Goal: Task Accomplishment & Management: Complete application form

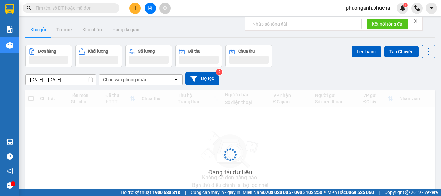
click at [136, 10] on button at bounding box center [134, 8] width 11 height 11
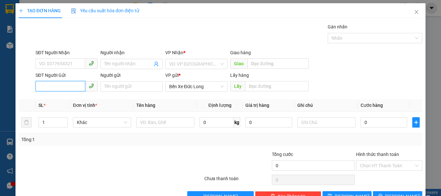
paste input "0989627567"
type input "0989627567"
click at [41, 87] on input "0989627567" at bounding box center [60, 86] width 50 height 10
click at [38, 86] on input "0989627567" at bounding box center [60, 86] width 50 height 10
click at [51, 98] on div "0989627567" at bounding box center [66, 99] width 54 height 7
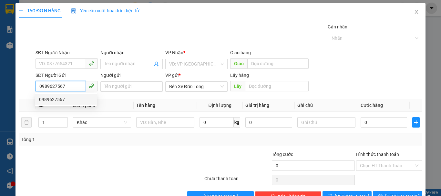
type input "KM 82"
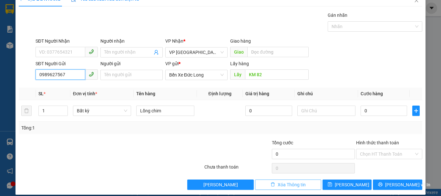
scroll to position [18, 0]
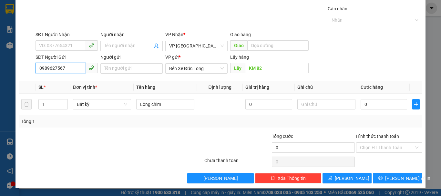
type input "0989627567"
click at [346, 181] on span "Lưu" at bounding box center [352, 178] width 35 height 7
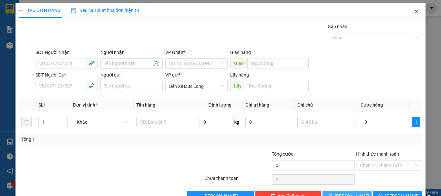
scroll to position [0, 0]
click at [414, 14] on icon "close" at bounding box center [416, 11] width 5 height 5
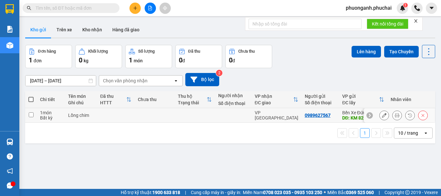
click at [98, 118] on td at bounding box center [115, 115] width 37 height 15
checkbox input "true"
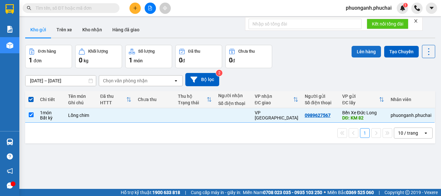
click at [361, 53] on button "Lên hàng" at bounding box center [365, 52] width 29 height 12
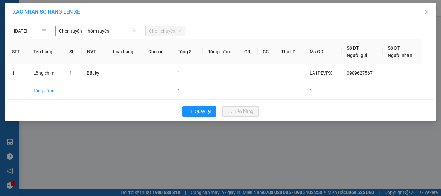
click at [81, 30] on span "Chọn tuyến - nhóm tuyến" at bounding box center [97, 31] width 77 height 10
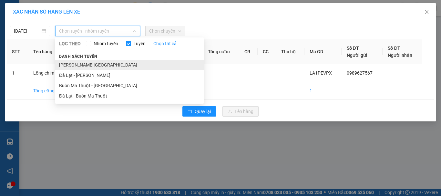
click at [75, 63] on li "Gia Lai - Đà Lạt" at bounding box center [129, 65] width 148 height 10
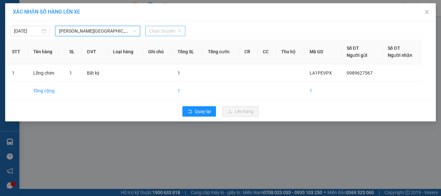
click at [172, 31] on span "Chọn chuyến" at bounding box center [165, 31] width 32 height 10
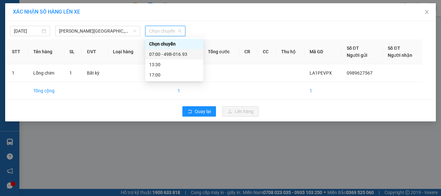
click at [171, 49] on div "07:00 - 49B-016.93" at bounding box center [174, 54] width 58 height 10
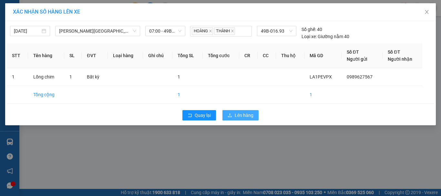
click at [242, 113] on span "Lên hàng" at bounding box center [244, 115] width 19 height 7
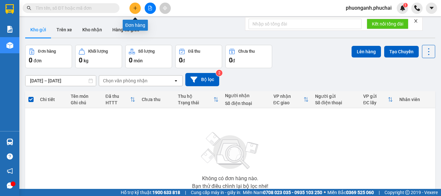
click at [136, 11] on button at bounding box center [134, 8] width 11 height 11
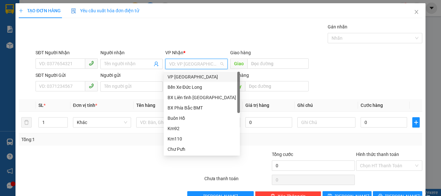
drag, startPoint x: 192, startPoint y: 63, endPoint x: 176, endPoint y: 78, distance: 21.7
click at [176, 78] on div "VP Đà Lạt" at bounding box center [201, 76] width 68 height 7
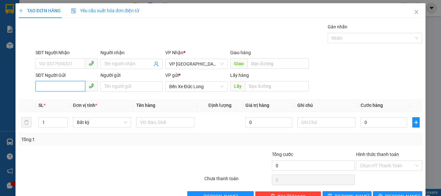
paste input "0944365354"
type input "0944365354"
click at [38, 86] on input "0944365354" at bounding box center [60, 86] width 50 height 10
click at [58, 99] on div "0944365354" at bounding box center [66, 99] width 54 height 7
type input "CHUKPO"
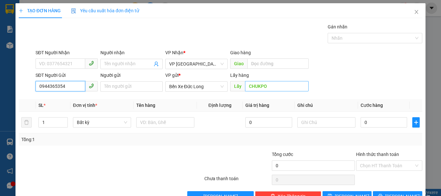
type input "0944365354"
click at [276, 85] on input "CHUKPO" at bounding box center [277, 86] width 64 height 10
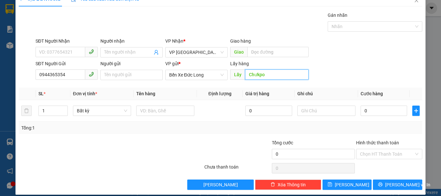
scroll to position [18, 0]
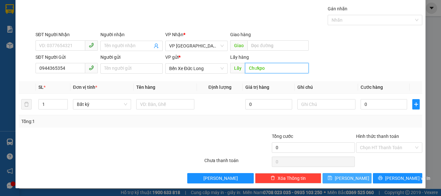
type input "Chưkpo"
click at [354, 180] on button "Lưu" at bounding box center [346, 178] width 49 height 10
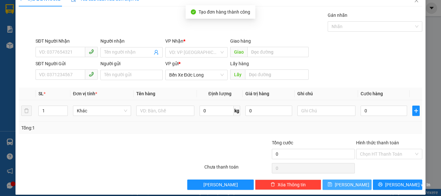
scroll to position [0, 0]
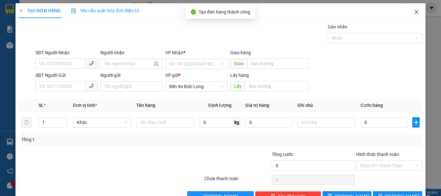
click at [414, 12] on icon "close" at bounding box center [416, 11] width 5 height 5
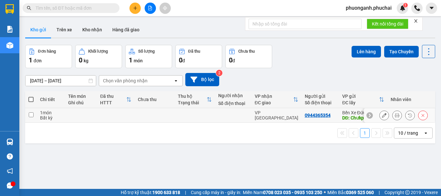
click at [50, 116] on div "Bất kỳ" at bounding box center [51, 117] width 22 height 5
checkbox input "true"
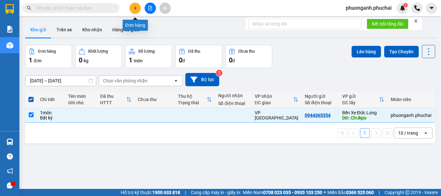
click at [135, 7] on icon "plus" at bounding box center [135, 8] width 5 height 5
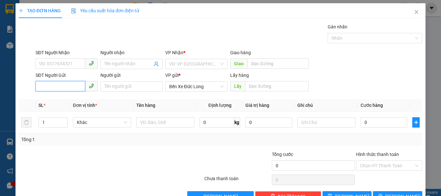
paste input "0343632171"
click at [65, 85] on input "0343632171" at bounding box center [60, 86] width 50 height 10
click at [38, 85] on input "0343632171" at bounding box center [60, 86] width 50 height 10
type input "0343632171"
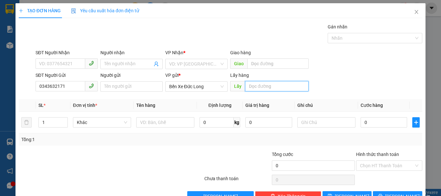
click at [261, 84] on input "text" at bounding box center [277, 86] width 64 height 10
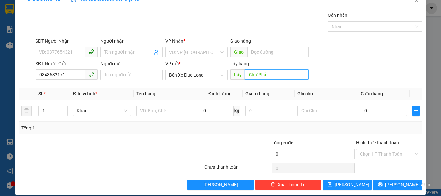
scroll to position [18, 0]
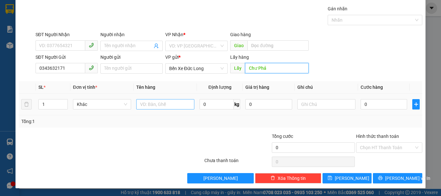
type input "Chư Phả"
click at [142, 104] on input "text" at bounding box center [165, 104] width 58 height 10
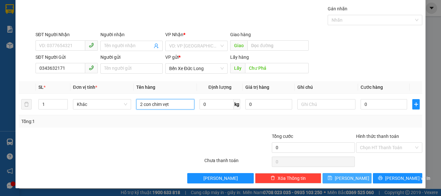
type input "2 con chim vẹt"
click at [362, 178] on button "Lưu" at bounding box center [346, 178] width 49 height 10
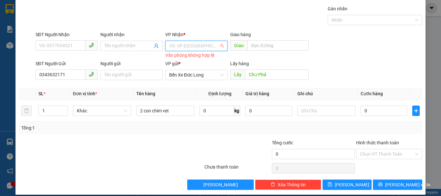
click at [189, 44] on input "search" at bounding box center [194, 46] width 50 height 10
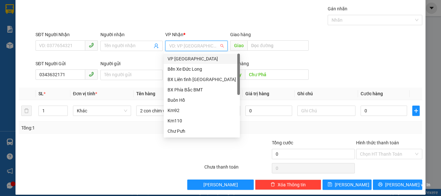
click at [175, 59] on div "VP Đà Lạt" at bounding box center [201, 58] width 68 height 7
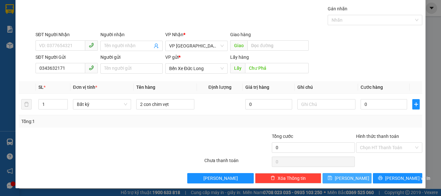
click at [362, 179] on button "Lưu" at bounding box center [346, 178] width 49 height 10
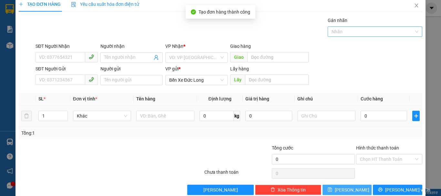
scroll to position [0, 0]
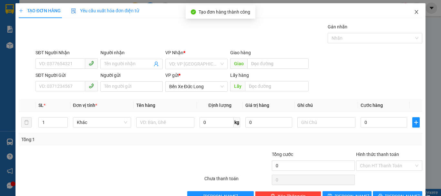
click at [414, 12] on icon "close" at bounding box center [416, 11] width 5 height 5
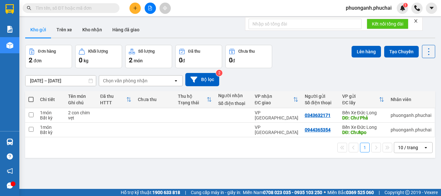
click at [33, 98] on span at bounding box center [30, 99] width 5 height 5
click at [31, 96] on input "checkbox" at bounding box center [31, 96] width 0 height 0
checkbox input "true"
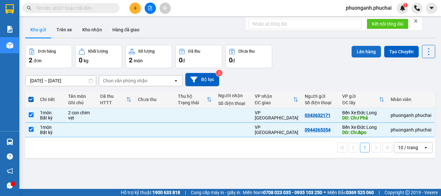
click at [359, 50] on button "Lên hàng" at bounding box center [365, 52] width 29 height 12
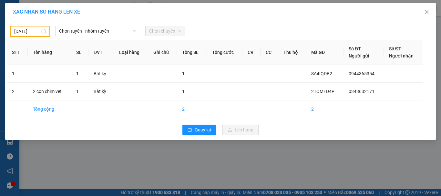
type input "14/10/2025"
click at [38, 33] on input "14/10/2025" at bounding box center [27, 31] width 26 height 7
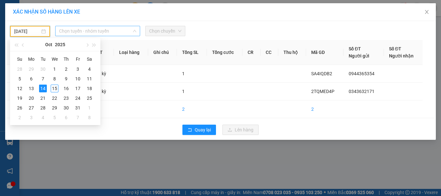
click at [75, 35] on span "Chọn tuyến - nhóm tuyến" at bounding box center [97, 31] width 77 height 10
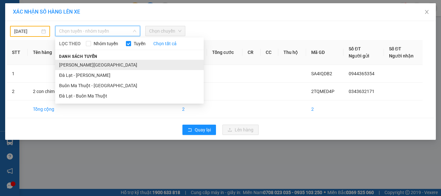
click at [68, 63] on li "Gia Lai - Đà Lạt" at bounding box center [129, 65] width 148 height 10
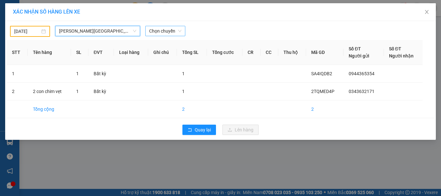
click at [166, 35] on span "Chọn chuyến" at bounding box center [165, 31] width 32 height 10
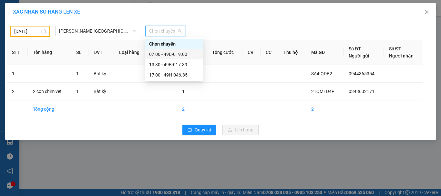
click at [164, 55] on div "07:00 - 49B-019.00" at bounding box center [174, 54] width 50 height 7
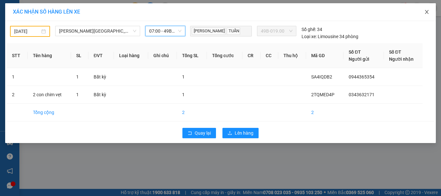
click at [427, 12] on icon "close" at bounding box center [426, 11] width 5 height 5
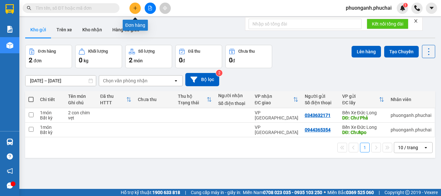
click at [136, 9] on icon "plus" at bounding box center [135, 8] width 5 height 5
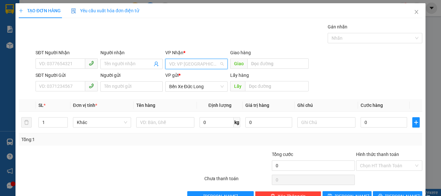
drag, startPoint x: 193, startPoint y: 63, endPoint x: 182, endPoint y: 82, distance: 22.4
click at [194, 63] on input "search" at bounding box center [194, 64] width 50 height 10
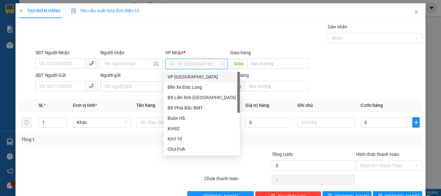
click at [179, 78] on div "VP Đà Lạt" at bounding box center [201, 76] width 68 height 7
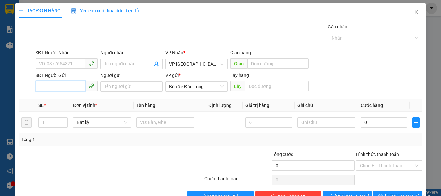
paste input "0368091024"
click at [66, 83] on input "0368091024" at bounding box center [60, 86] width 50 height 10
click at [39, 88] on input "0368091024" at bounding box center [60, 86] width 50 height 10
type input "0368091024"
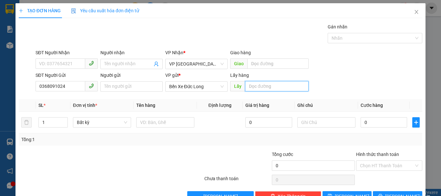
click at [270, 85] on input "text" at bounding box center [277, 86] width 64 height 10
type input "n"
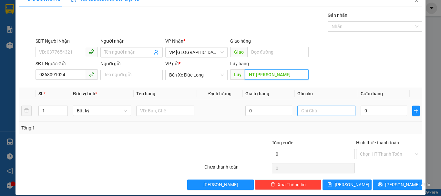
scroll to position [18, 0]
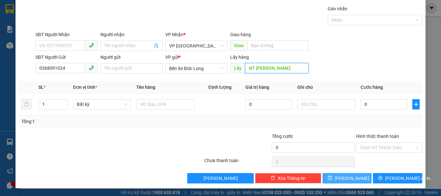
type input "NT Kim Phát"
click at [350, 180] on span "Lưu" at bounding box center [352, 178] width 35 height 7
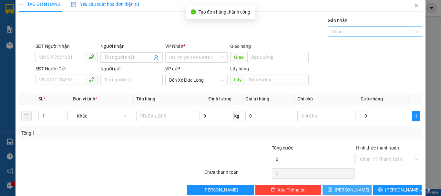
scroll to position [0, 0]
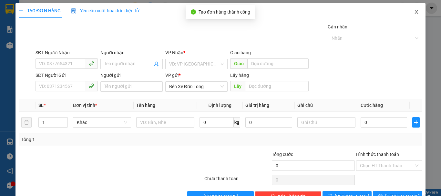
click at [413, 15] on span "Close" at bounding box center [416, 12] width 18 height 18
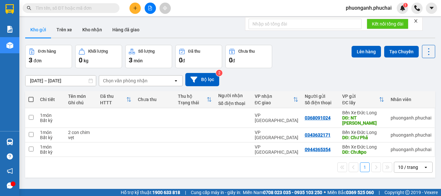
click at [32, 97] on span at bounding box center [30, 99] width 5 height 5
click at [31, 96] on input "checkbox" at bounding box center [31, 96] width 0 height 0
checkbox input "true"
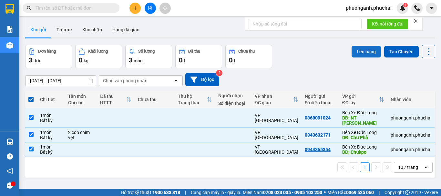
click at [359, 49] on button "Lên hàng" at bounding box center [365, 52] width 29 height 12
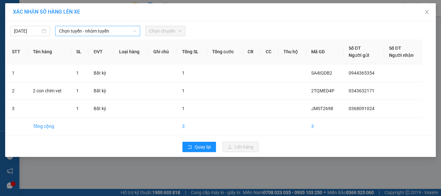
click at [93, 29] on span "Chọn tuyến - nhóm tuyến" at bounding box center [97, 31] width 77 height 10
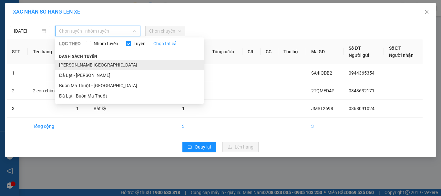
click at [85, 66] on li "Gia Lai - Đà Lạt" at bounding box center [129, 65] width 148 height 10
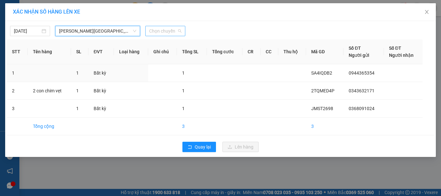
click at [171, 29] on span "Chọn chuyến" at bounding box center [165, 31] width 32 height 10
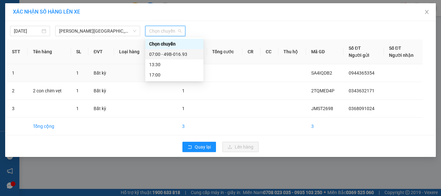
drag, startPoint x: 161, startPoint y: 53, endPoint x: 160, endPoint y: 58, distance: 5.8
click at [161, 53] on div "07:00 - 49B-016.93" at bounding box center [174, 54] width 50 height 7
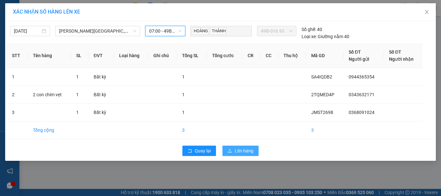
click at [246, 152] on span "Lên hàng" at bounding box center [244, 150] width 19 height 7
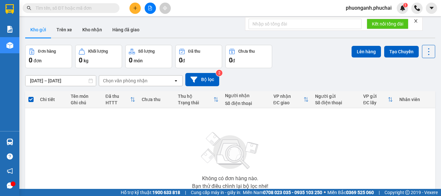
click at [106, 139] on div "Không có đơn hàng nào. Bạn thử điều chỉnh lại bộ lọc nhé!" at bounding box center [229, 158] width 403 height 97
click at [135, 8] on icon "plus" at bounding box center [135, 8] width 5 height 5
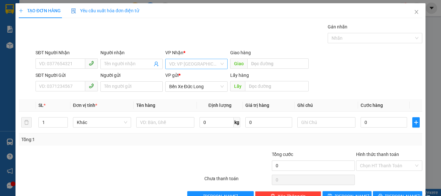
click at [179, 65] on input "search" at bounding box center [194, 64] width 50 height 10
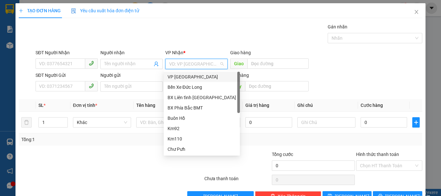
drag, startPoint x: 174, startPoint y: 77, endPoint x: 169, endPoint y: 79, distance: 5.1
click at [174, 78] on div "VP Đà Lạt" at bounding box center [201, 76] width 68 height 7
